Goal: Information Seeking & Learning: Check status

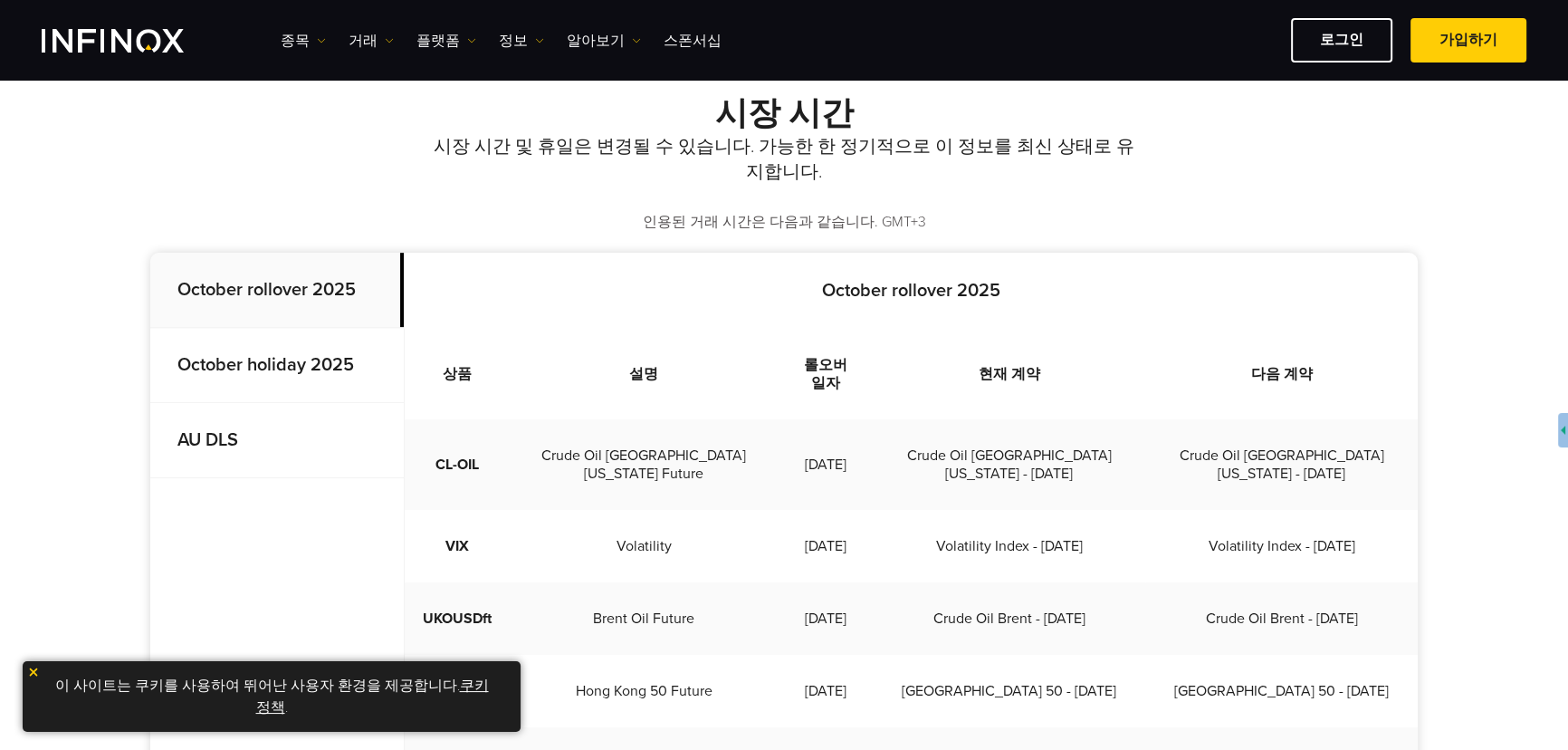
click at [293, 371] on strong "October holiday 2025" at bounding box center [266, 365] width 177 height 22
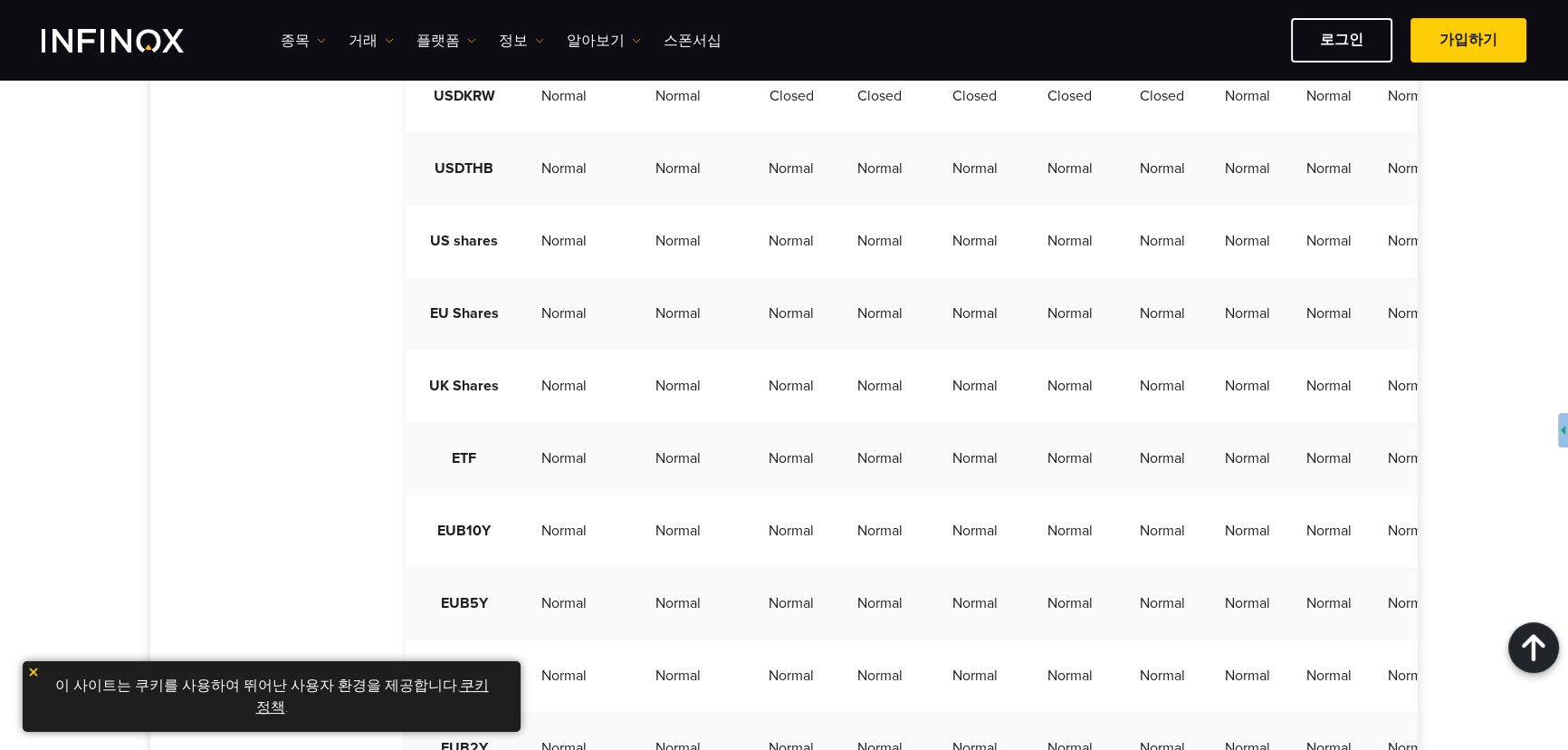
scroll to position [4201, 0]
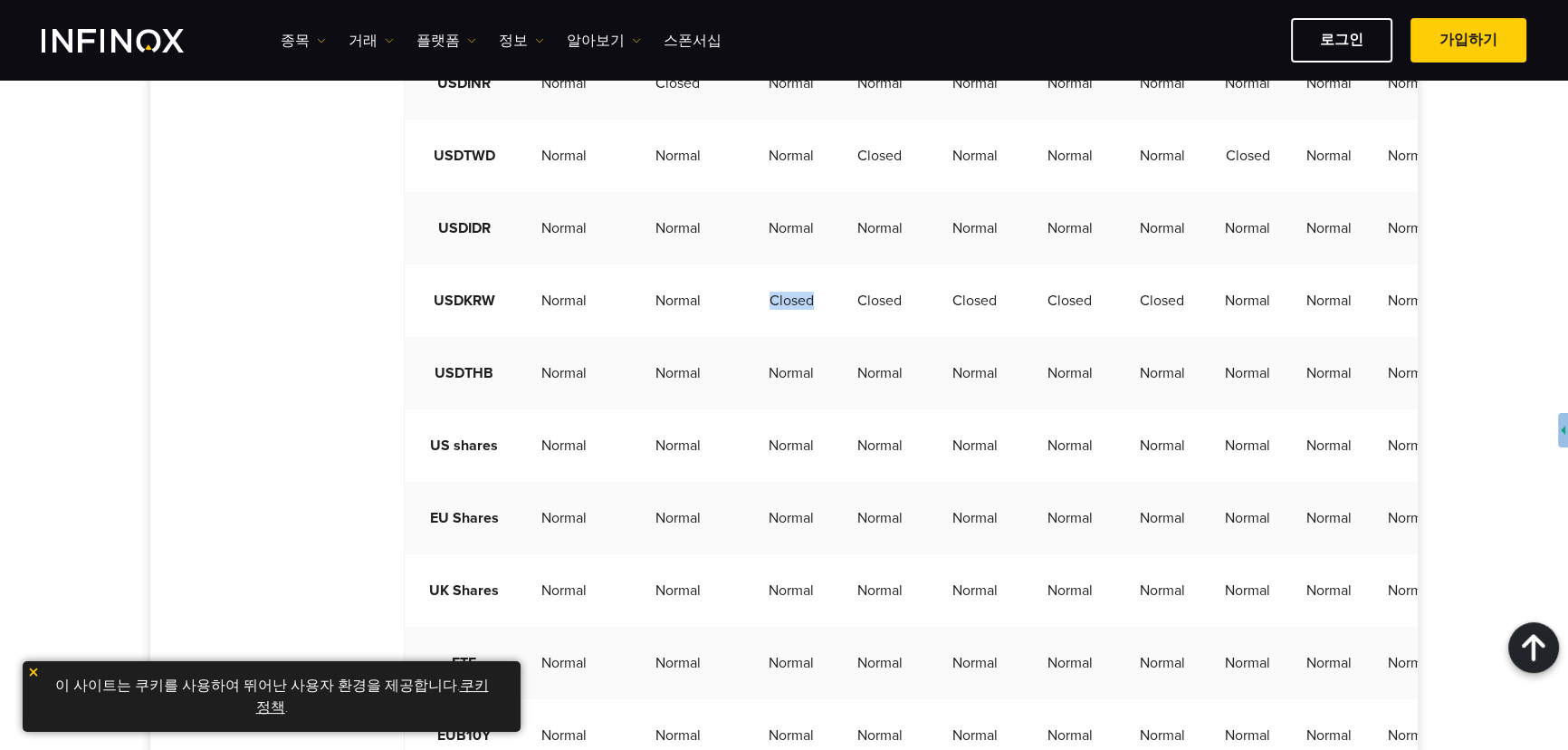
drag, startPoint x: 721, startPoint y: 336, endPoint x: 776, endPoint y: 334, distance: 55.0
click at [776, 334] on td "Closed" at bounding box center [791, 301] width 82 height 73
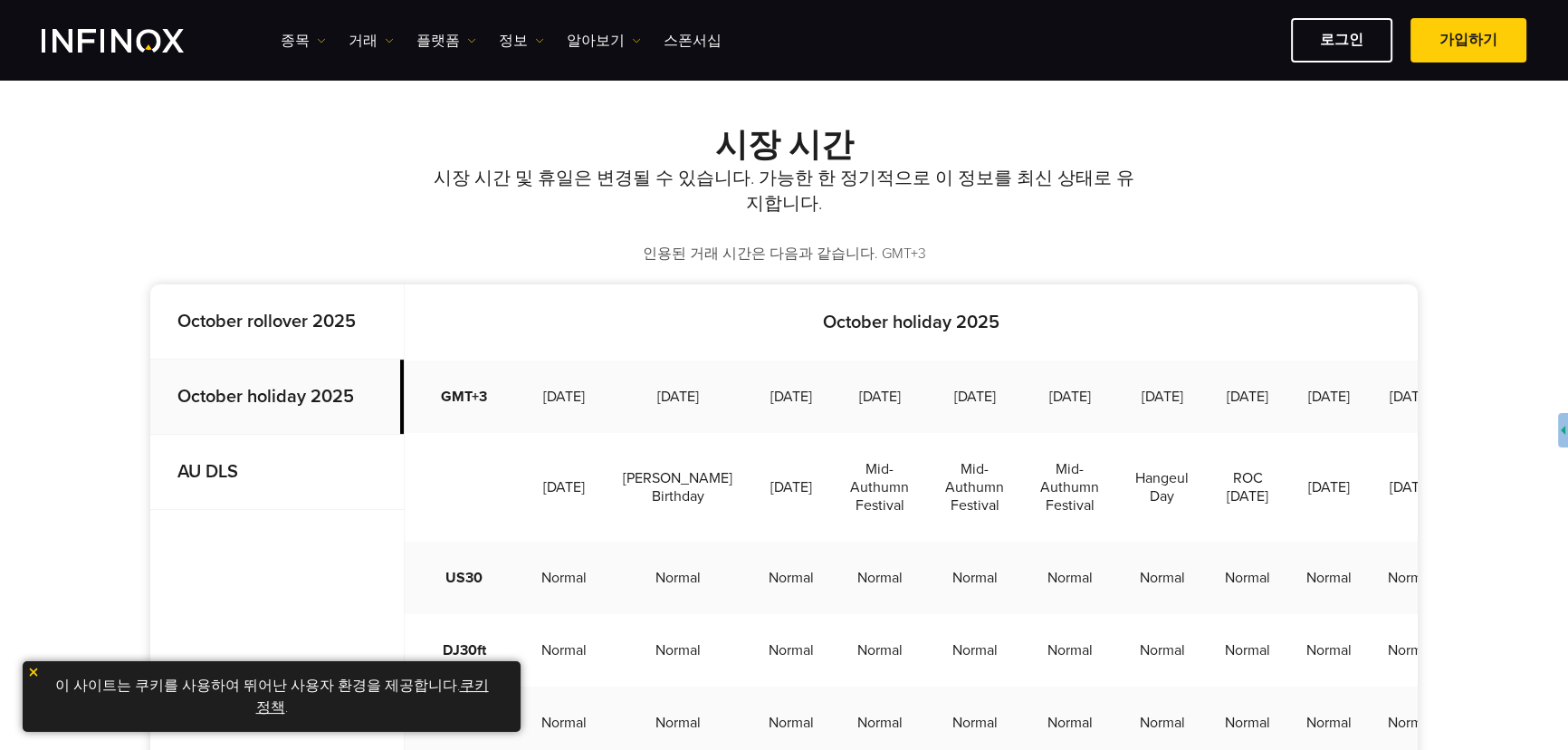
scroll to position [494, 0]
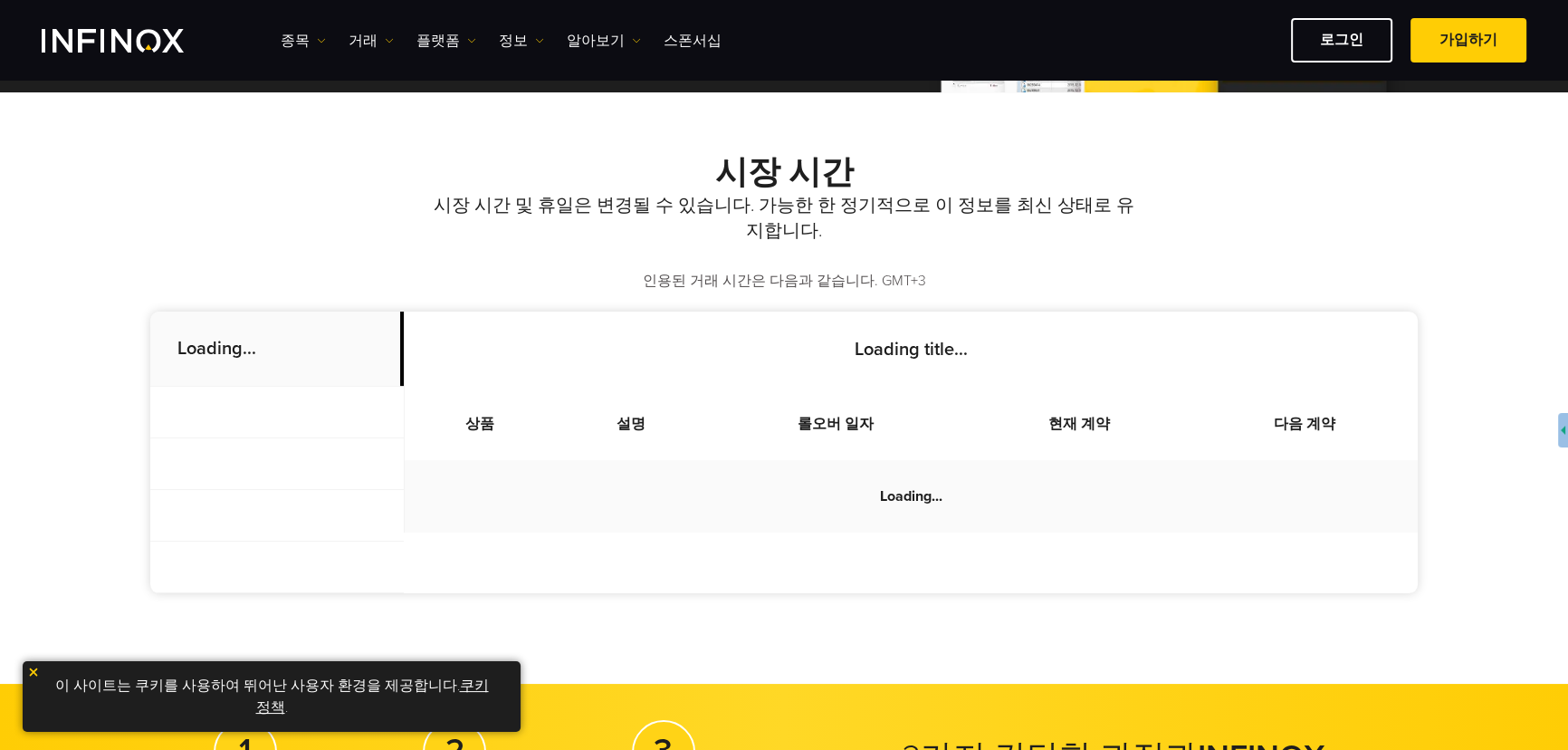
scroll to position [494, 0]
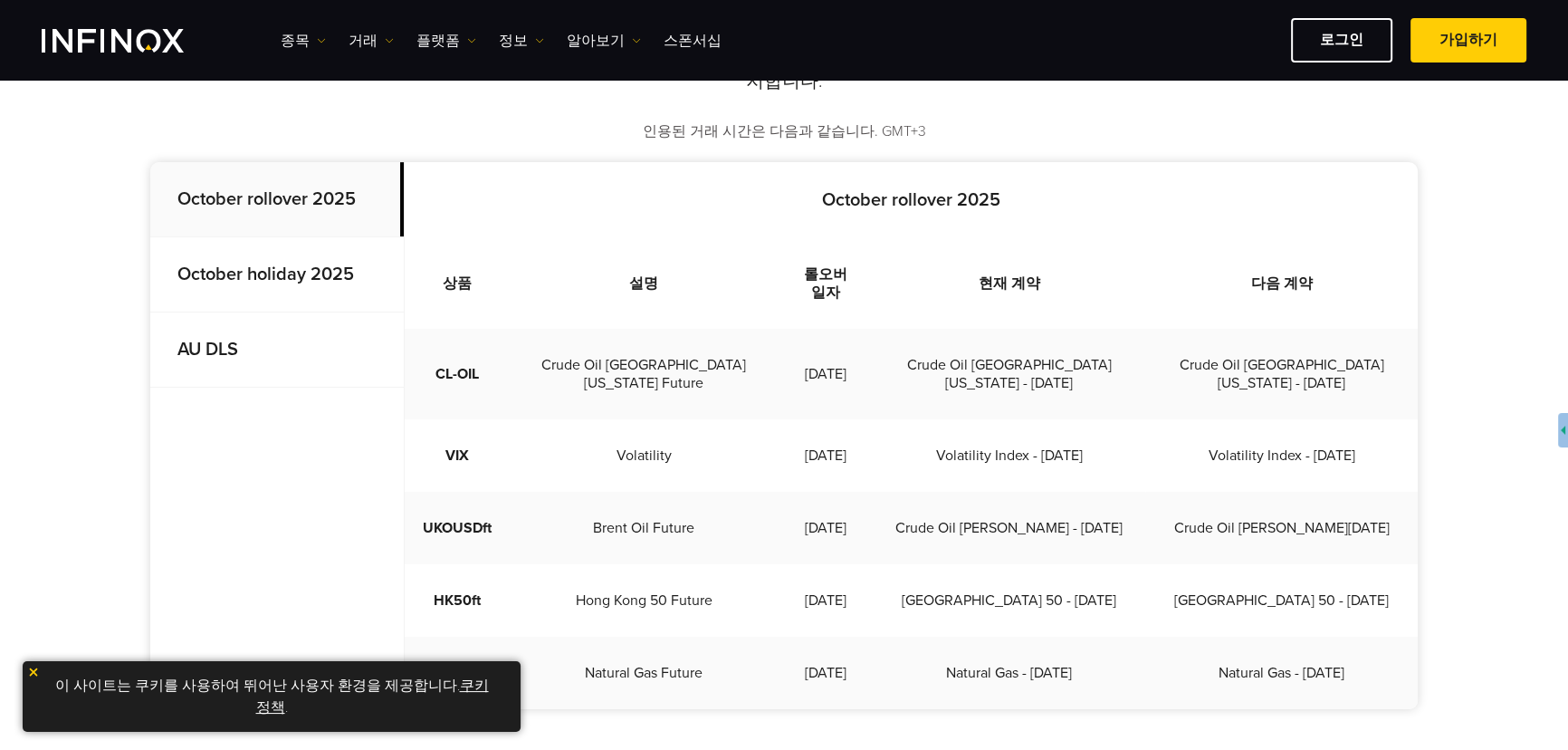
click at [273, 265] on strong "October holiday 2025" at bounding box center [266, 274] width 177 height 22
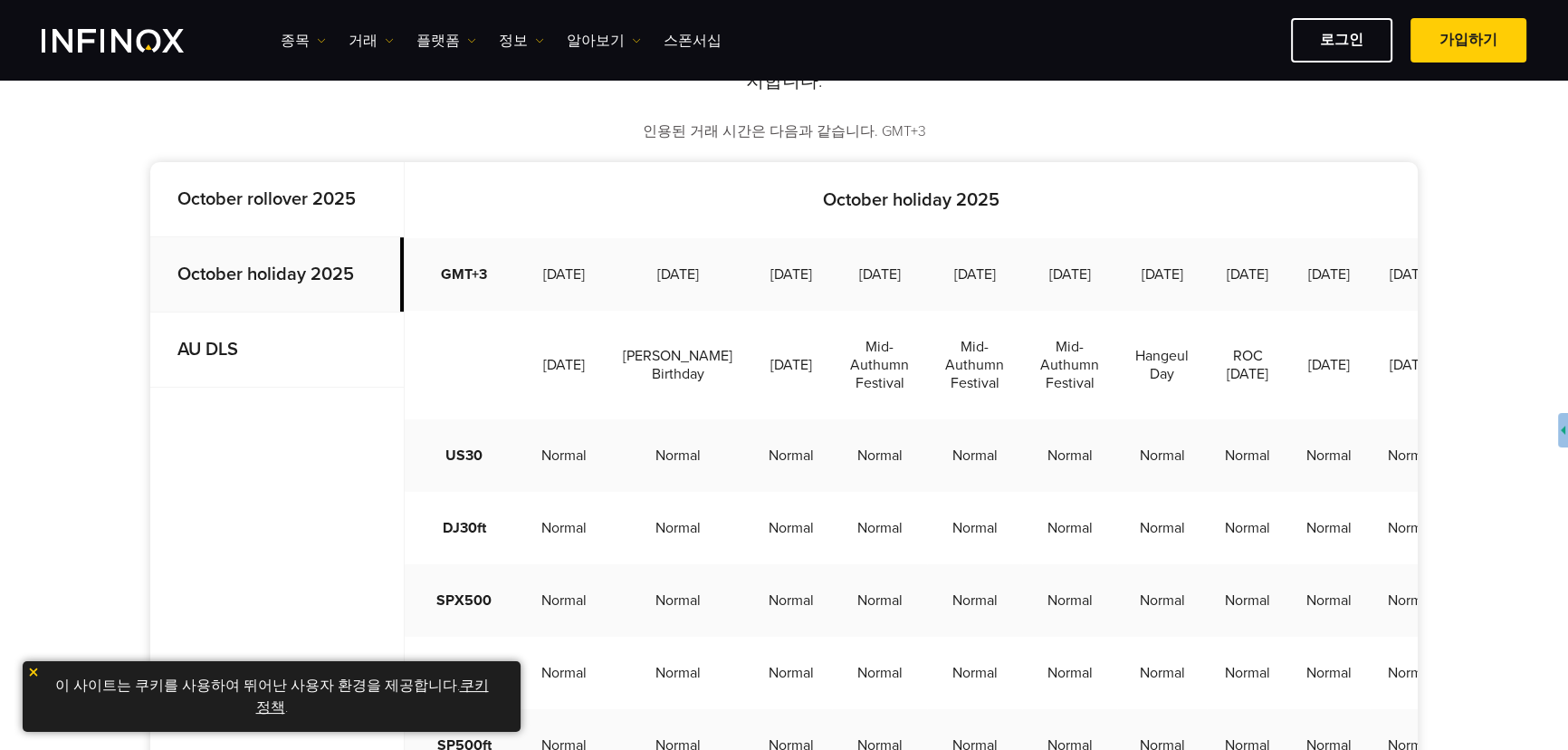
scroll to position [1915, 0]
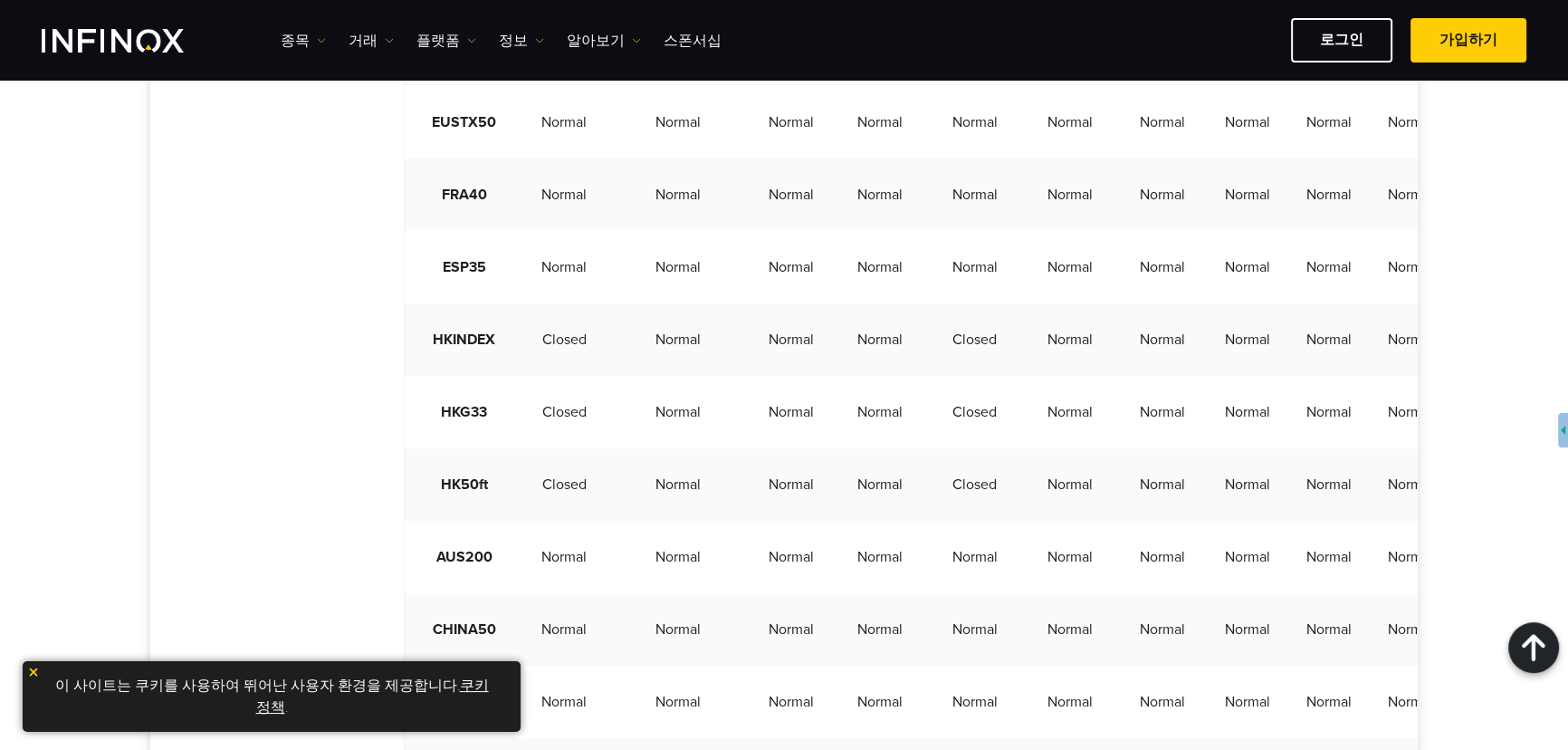
click at [583, 449] on td "Closed" at bounding box center [564, 412] width 82 height 73
click at [490, 446] on td "HKG33" at bounding box center [464, 412] width 119 height 73
click at [753, 434] on td "Normal" at bounding box center [791, 412] width 82 height 73
click at [452, 448] on td "HKG33" at bounding box center [464, 412] width 119 height 73
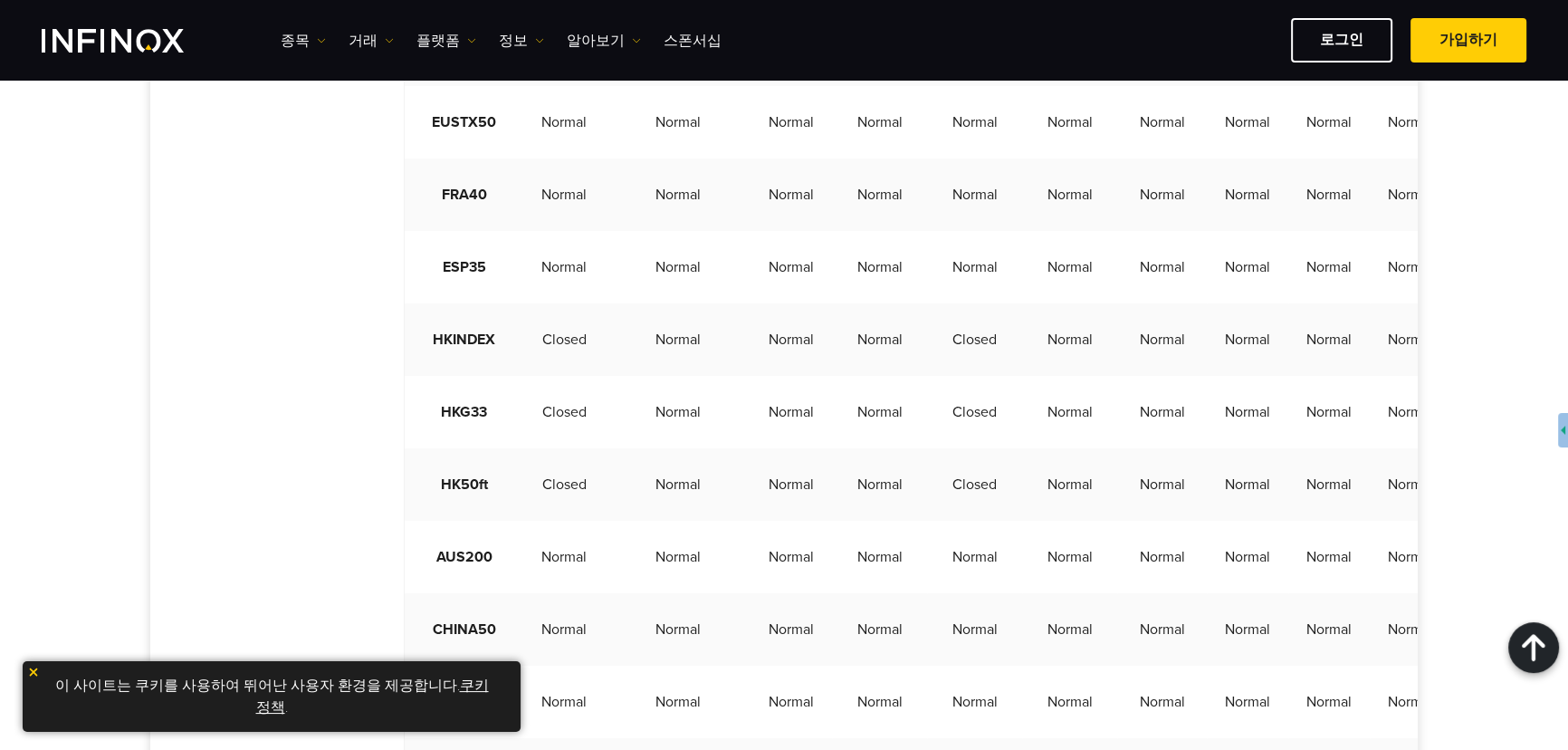
click at [469, 518] on td "HK50ft" at bounding box center [464, 485] width 119 height 73
click at [489, 518] on td "HK50ft" at bounding box center [464, 485] width 119 height 73
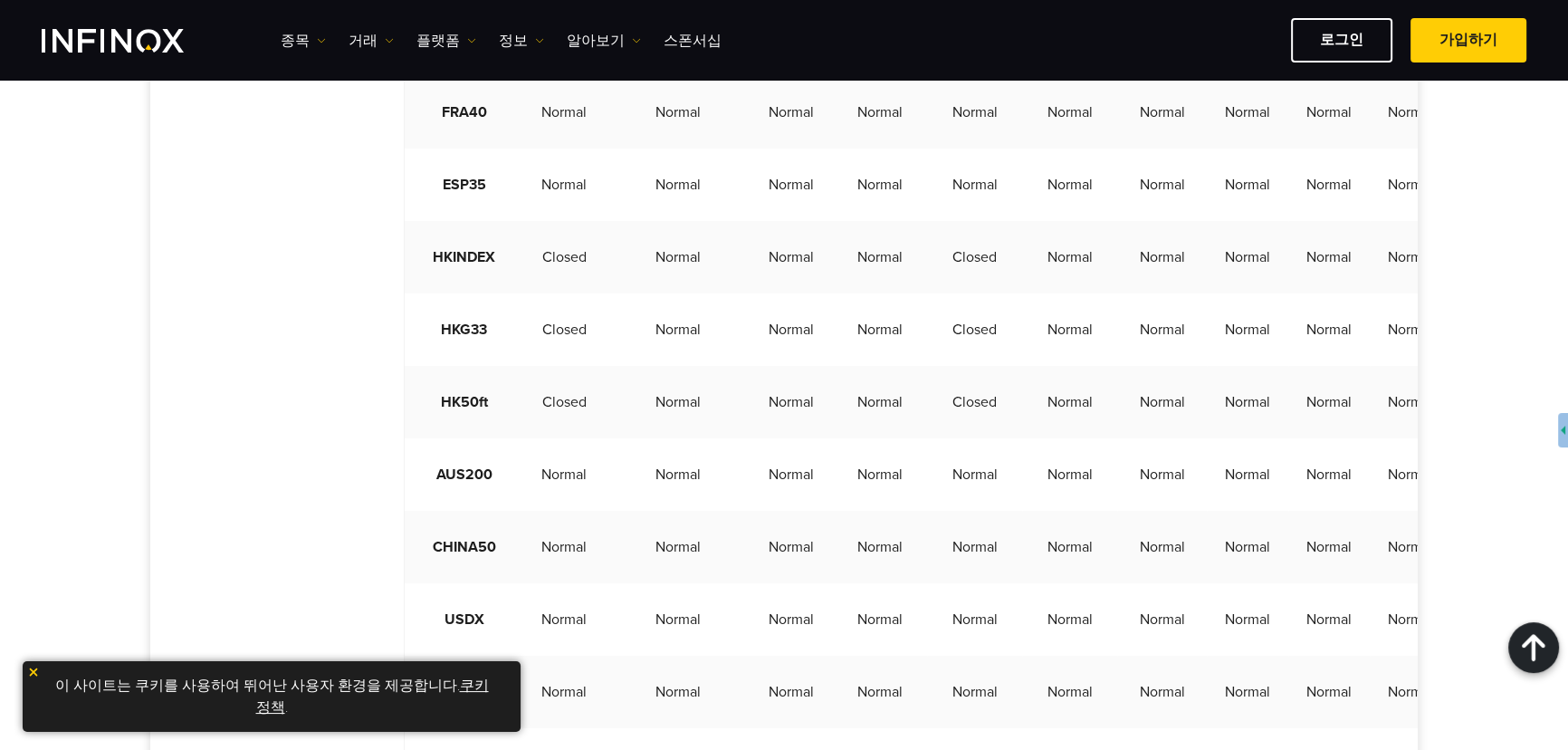
drag, startPoint x: 555, startPoint y: 409, endPoint x: 652, endPoint y: 141, distance: 285.0
click at [554, 409] on td "Closed" at bounding box center [564, 402] width 82 height 73
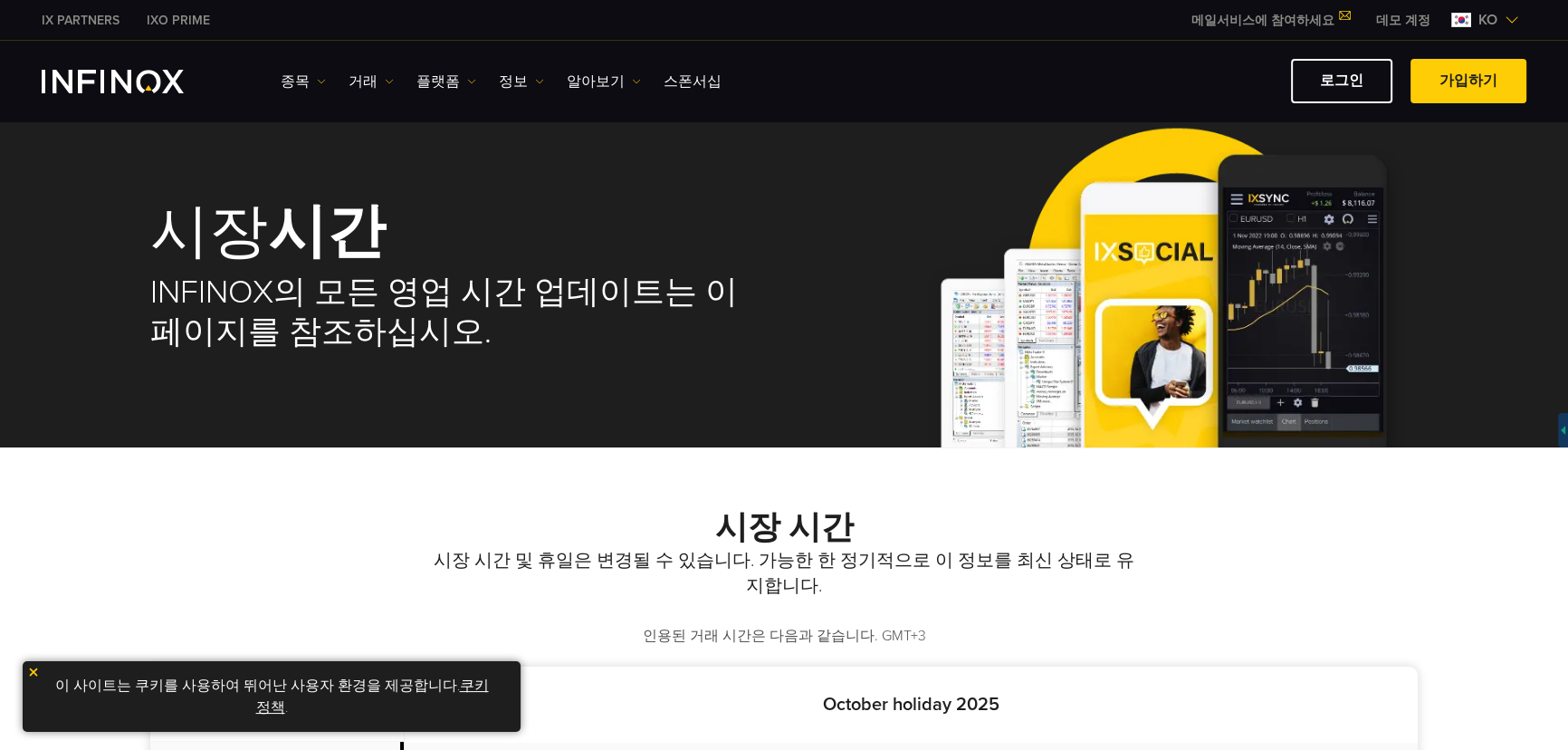
scroll to position [267, 0]
